Goal: Information Seeking & Learning: Learn about a topic

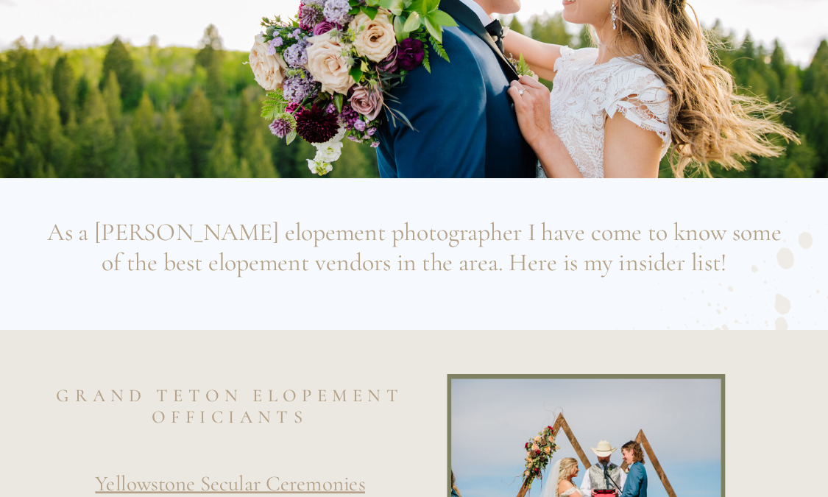
scroll to position [515, 0]
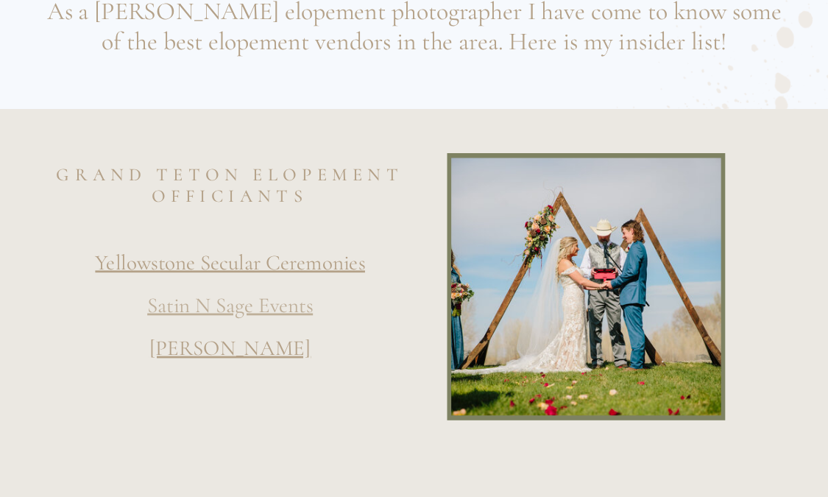
click at [276, 313] on link "Satin N Sage Events" at bounding box center [230, 305] width 166 height 26
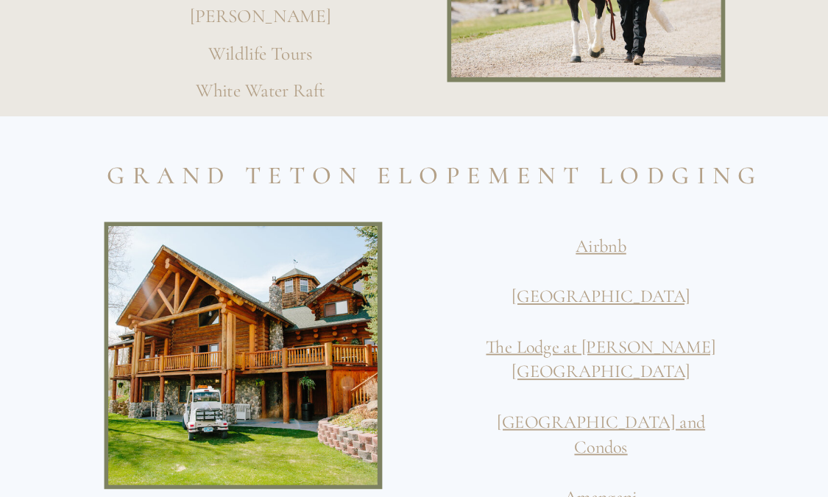
scroll to position [2942, 0]
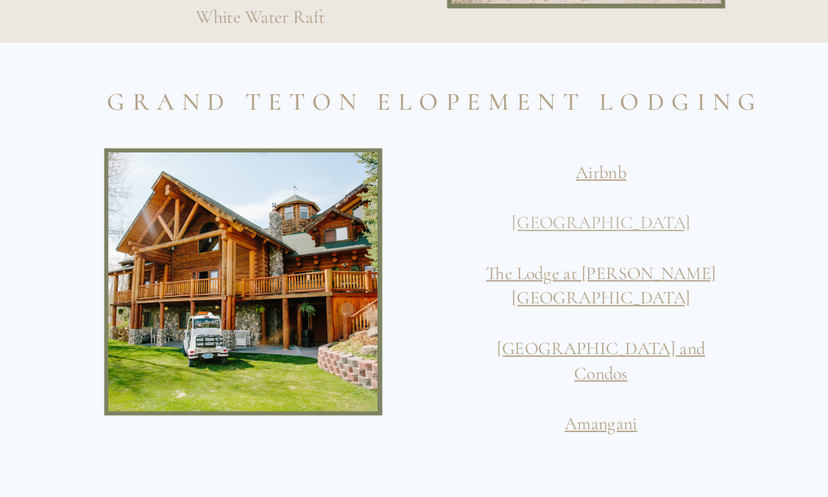
click at [598, 223] on link "[GEOGRAPHIC_DATA]" at bounding box center [600, 221] width 179 height 21
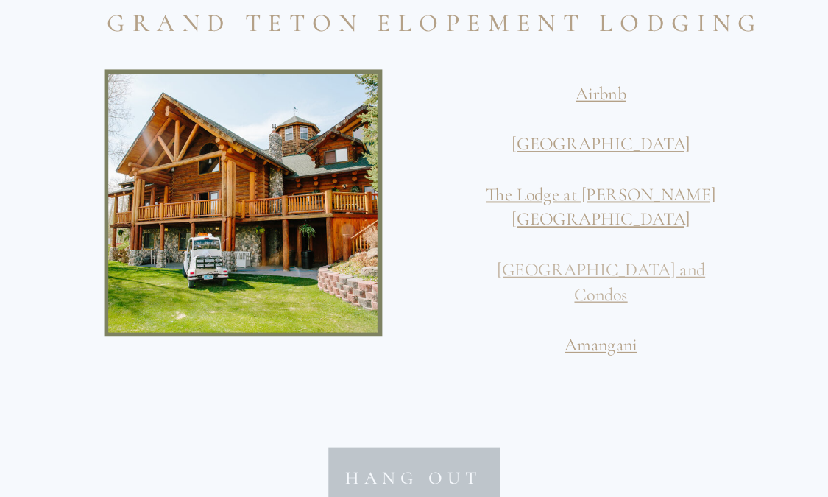
scroll to position [2942, 0]
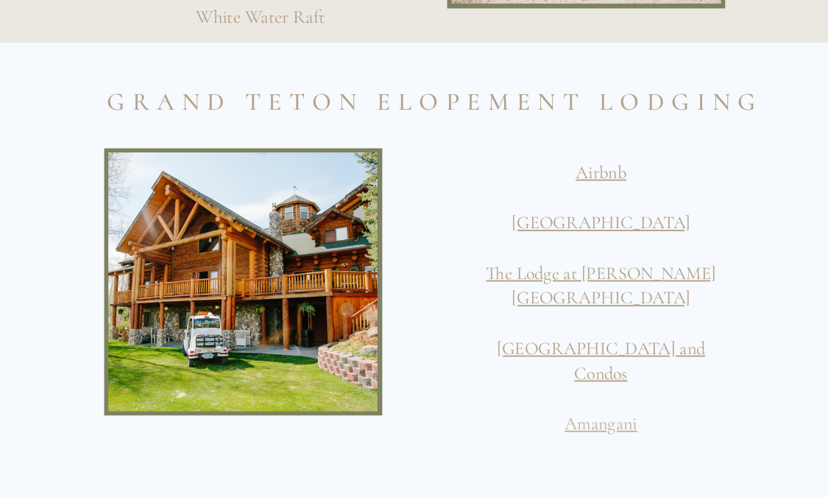
click at [602, 412] on link "Amangani" at bounding box center [600, 422] width 72 height 21
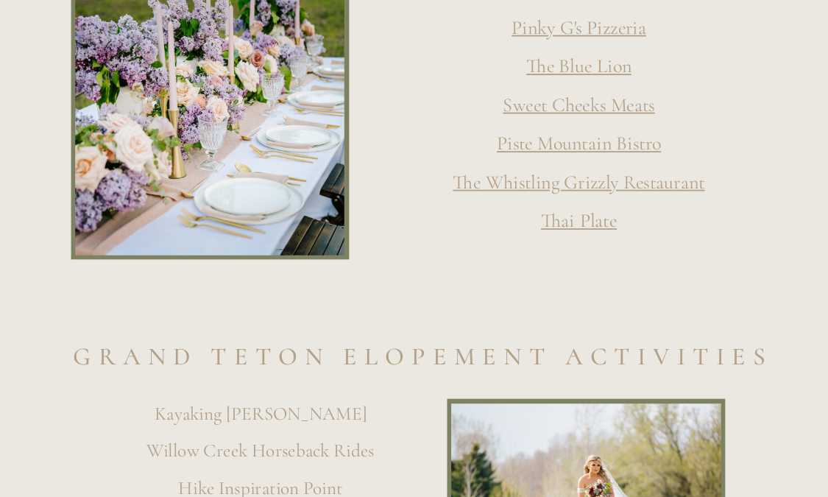
scroll to position [1780, 0]
